Goal: Information Seeking & Learning: Learn about a topic

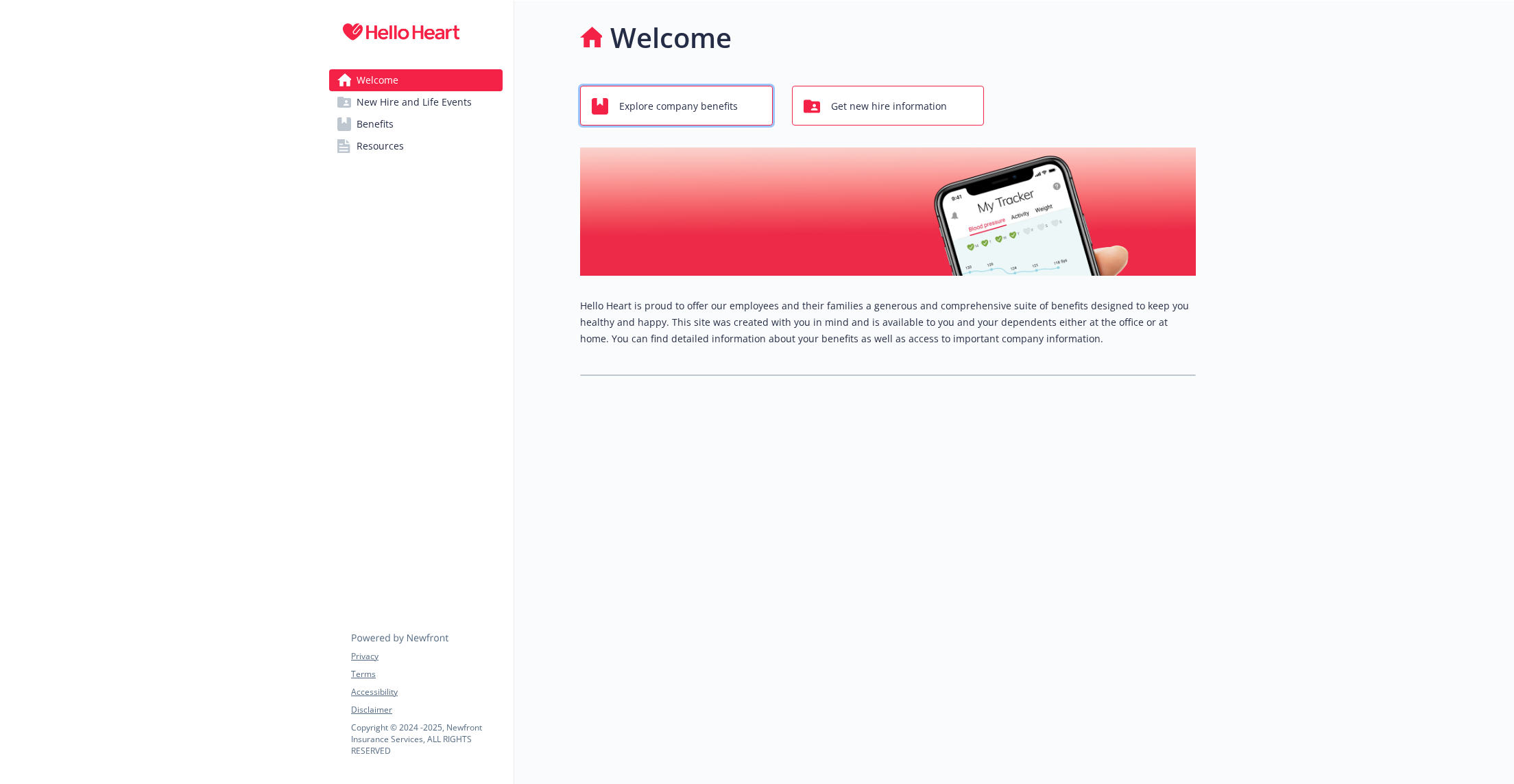
click at [671, 102] on span "Explore company benefits" at bounding box center [678, 107] width 118 height 26
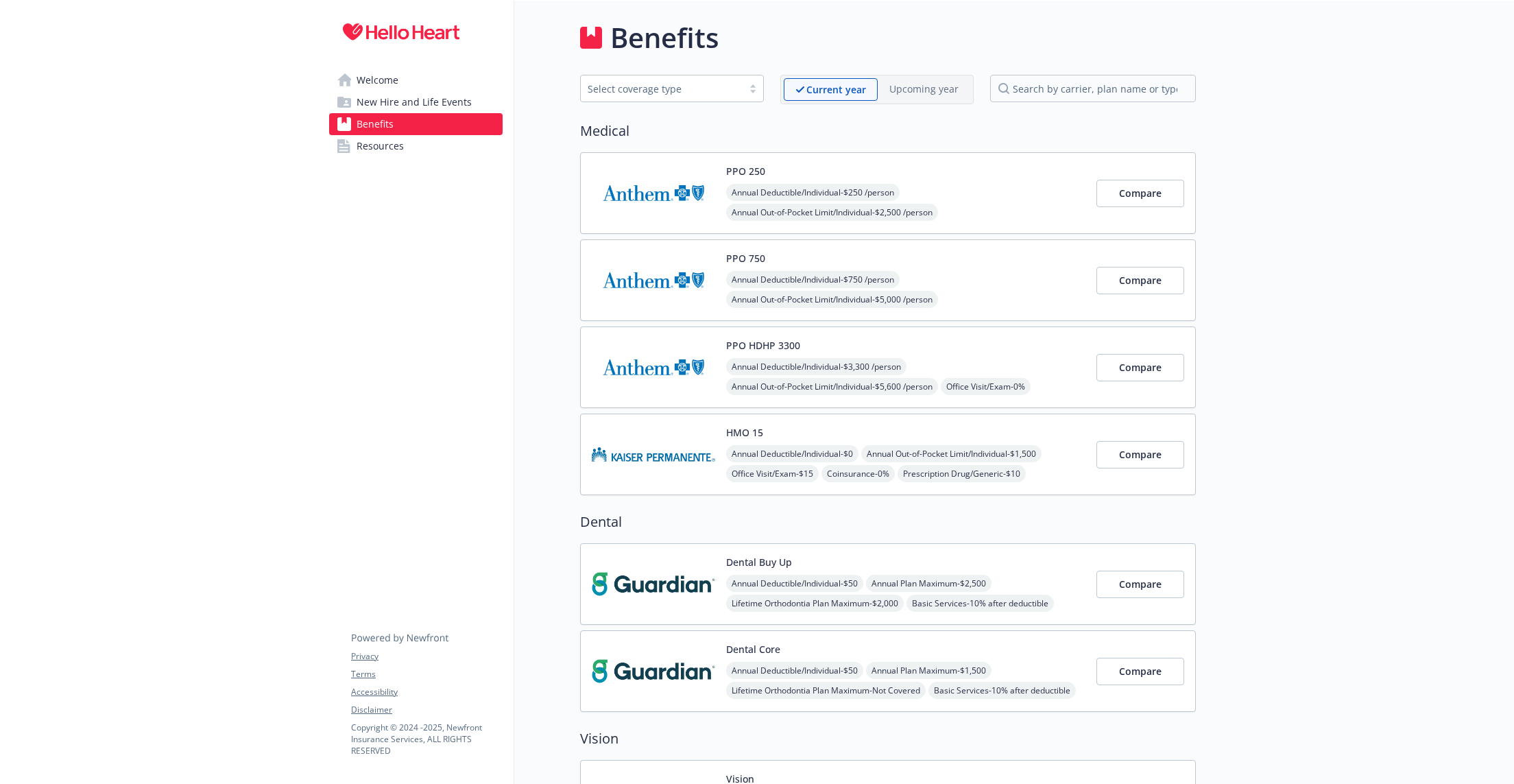
click at [447, 151] on link "Resources" at bounding box center [415, 146] width 173 height 22
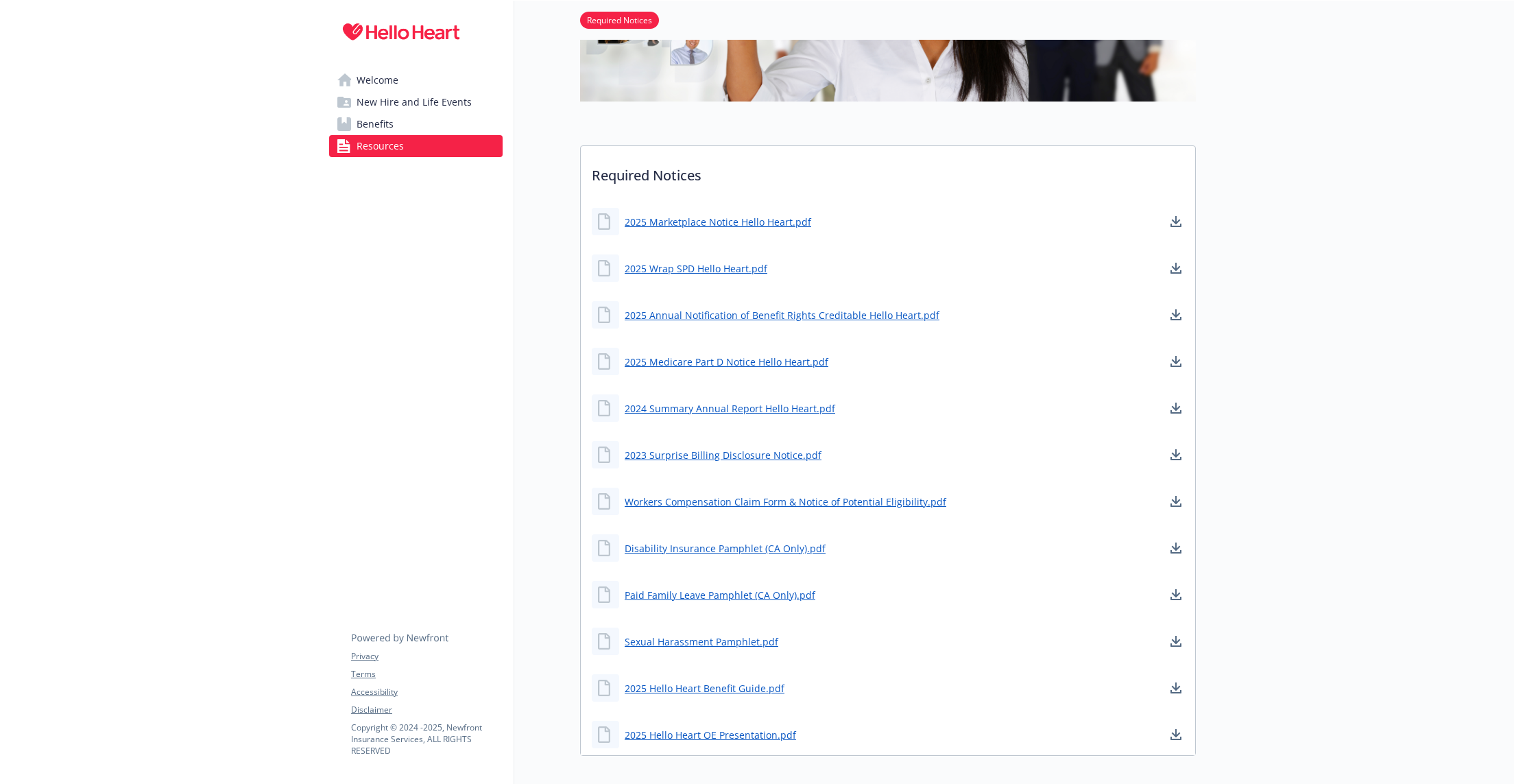
scroll to position [309, 0]
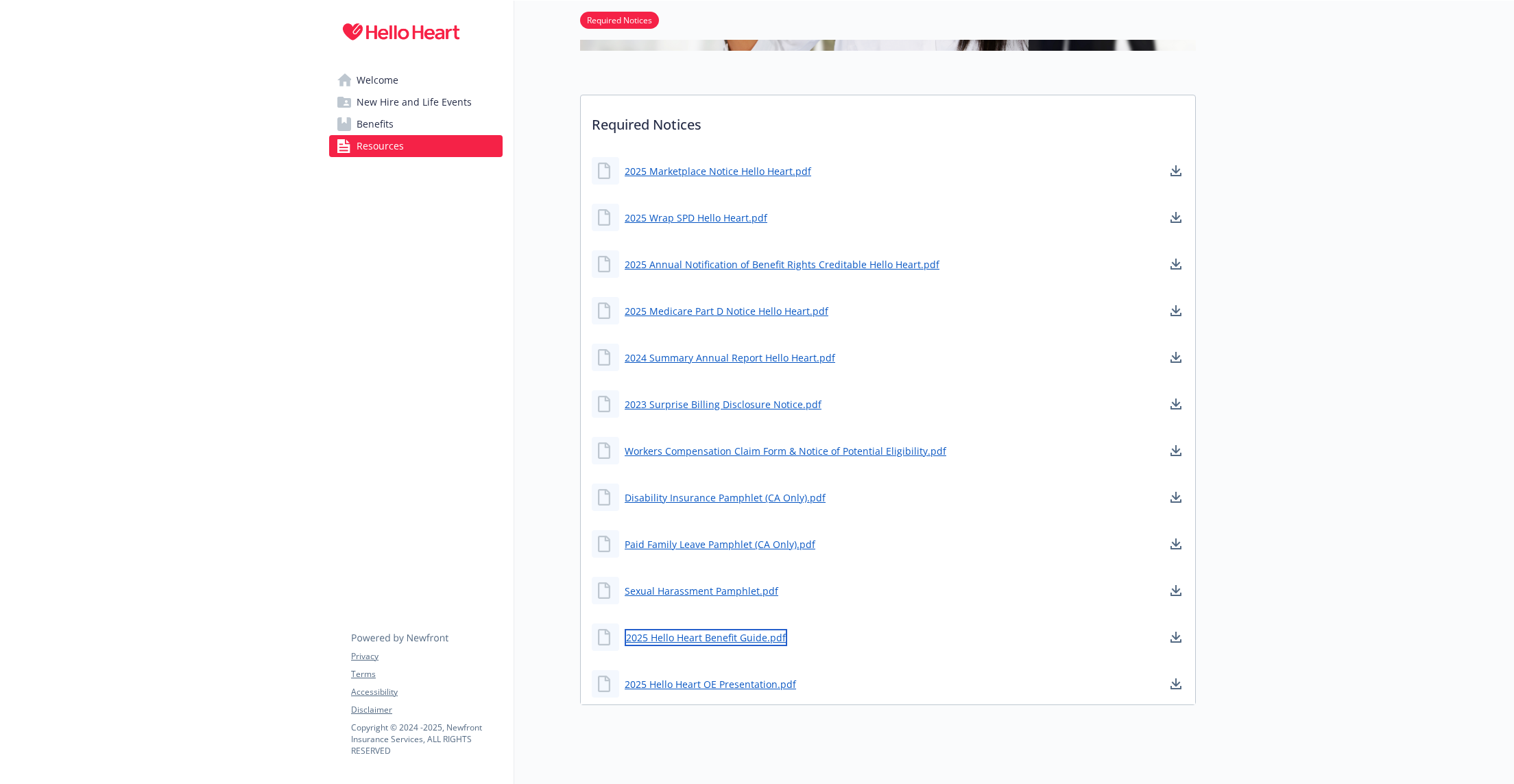
click at [691, 636] on link "2025 Hello Heart Benefit Guide.pdf" at bounding box center [706, 636] width 162 height 17
click at [374, 108] on span "New Hire and Life Events" at bounding box center [414, 102] width 115 height 22
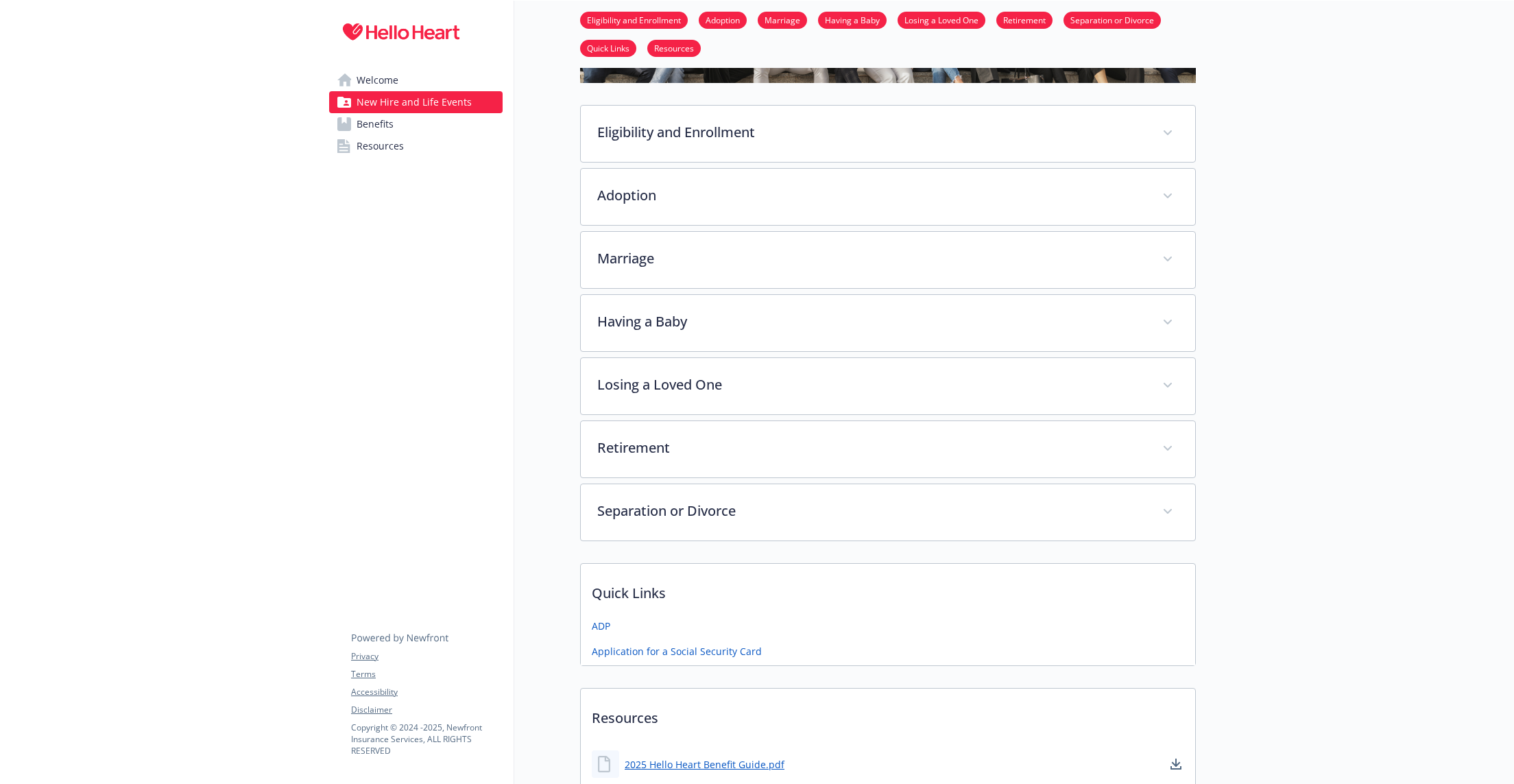
scroll to position [257, 0]
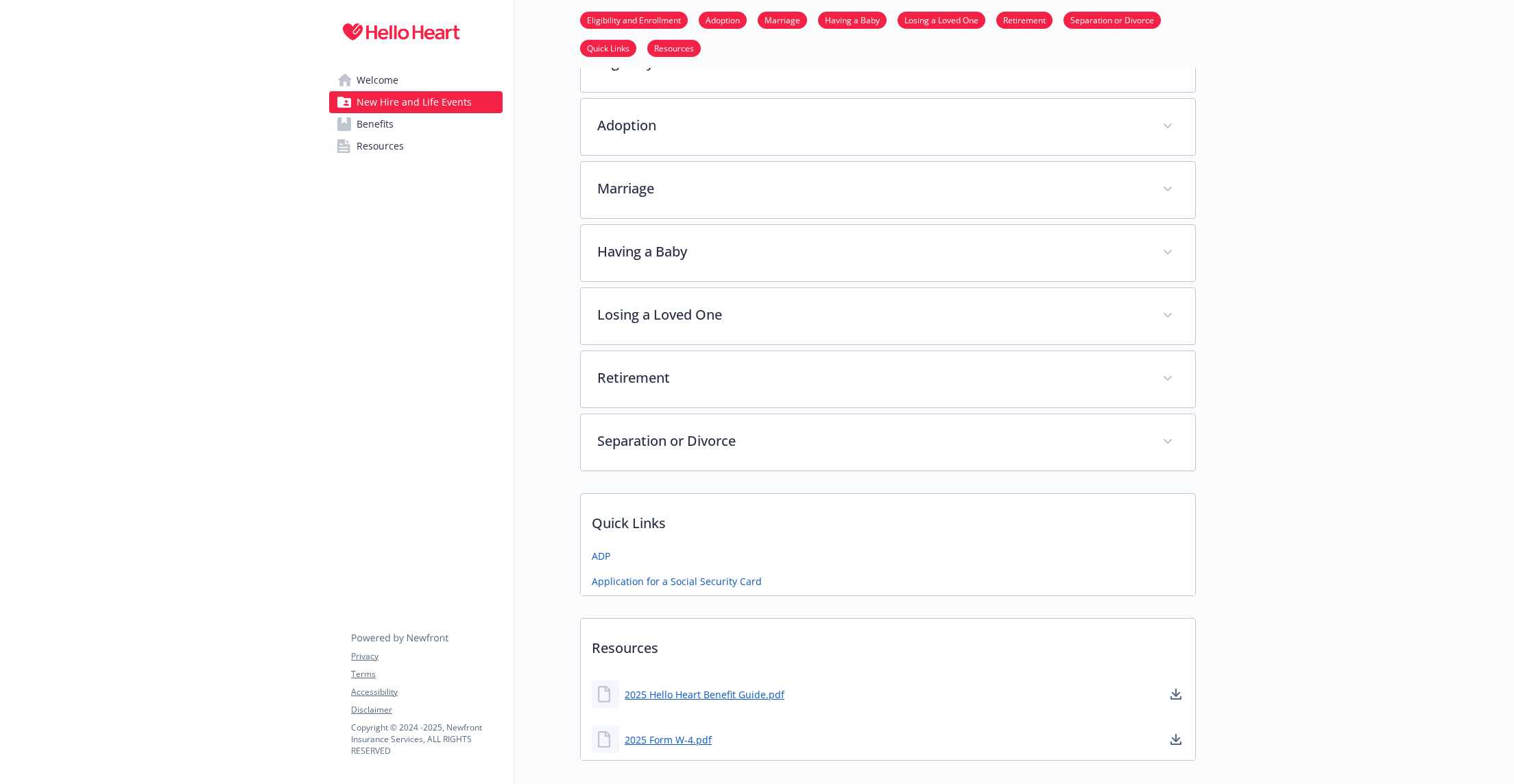
click at [373, 83] on span "Welcome" at bounding box center [377, 80] width 42 height 22
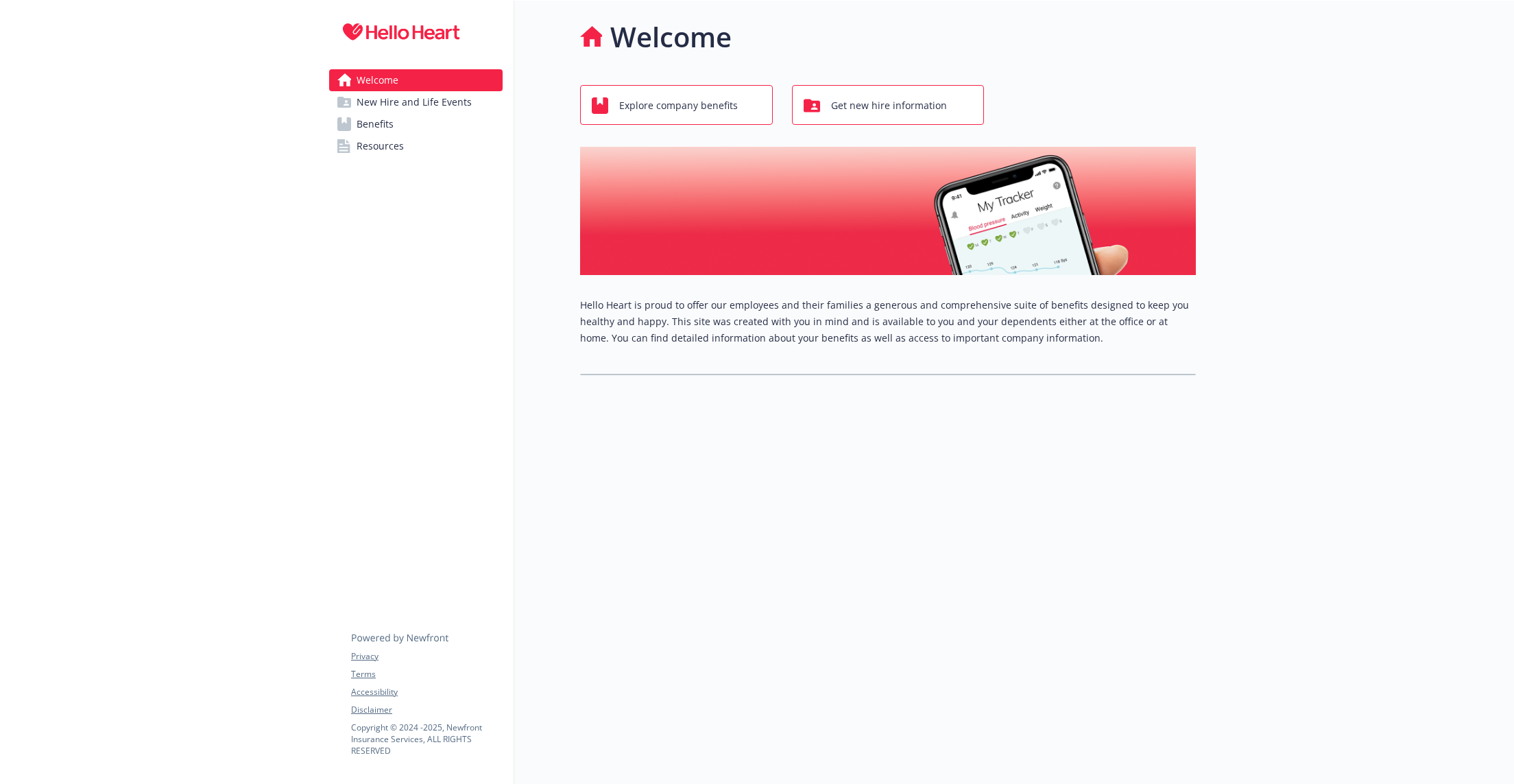
click at [372, 40] on img at bounding box center [400, 32] width 144 height 41
